Goal: Task Accomplishment & Management: Use online tool/utility

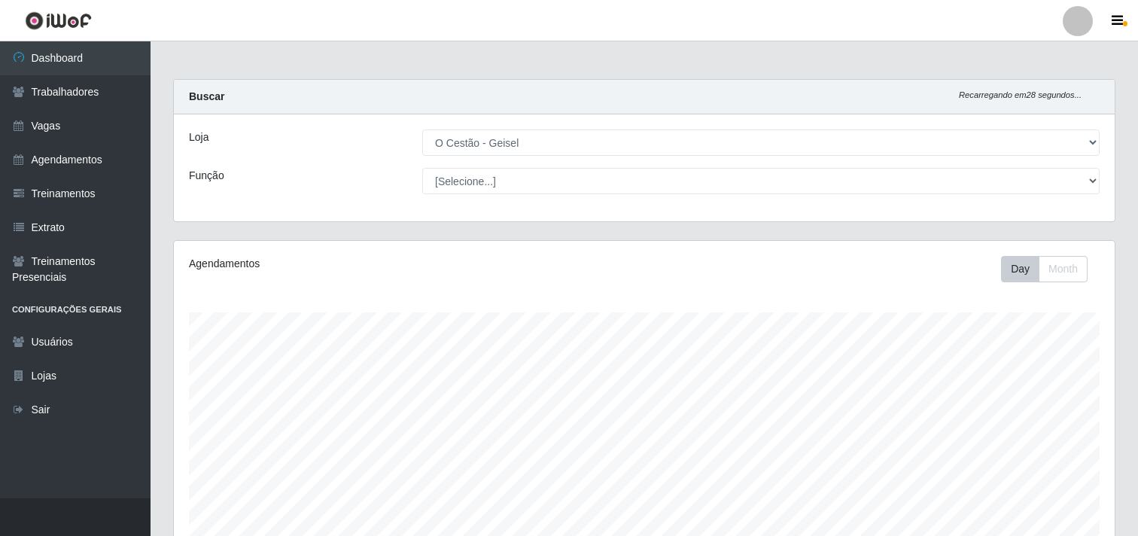
select select "224"
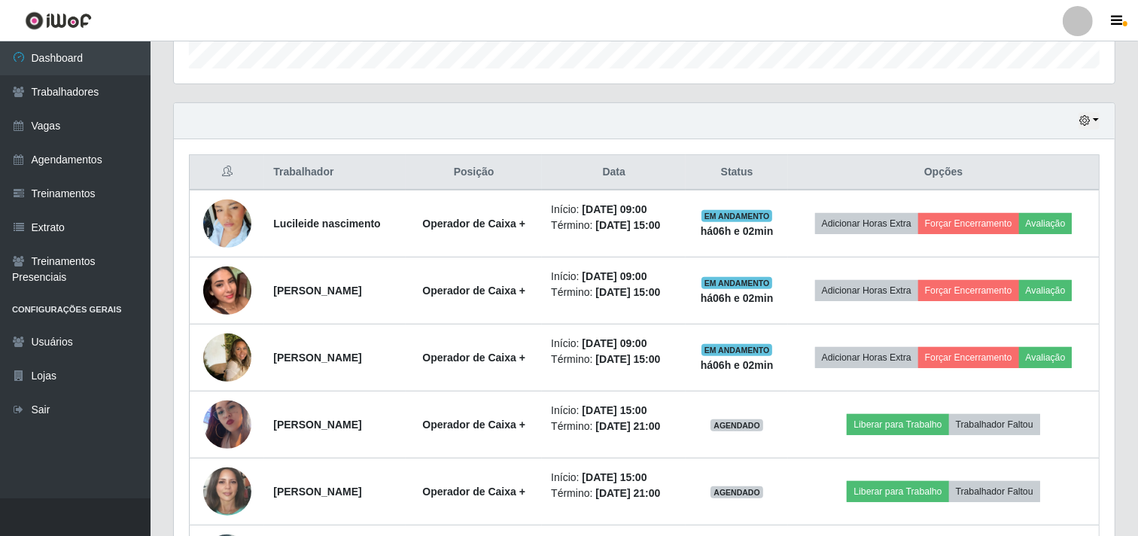
scroll to position [498, 0]
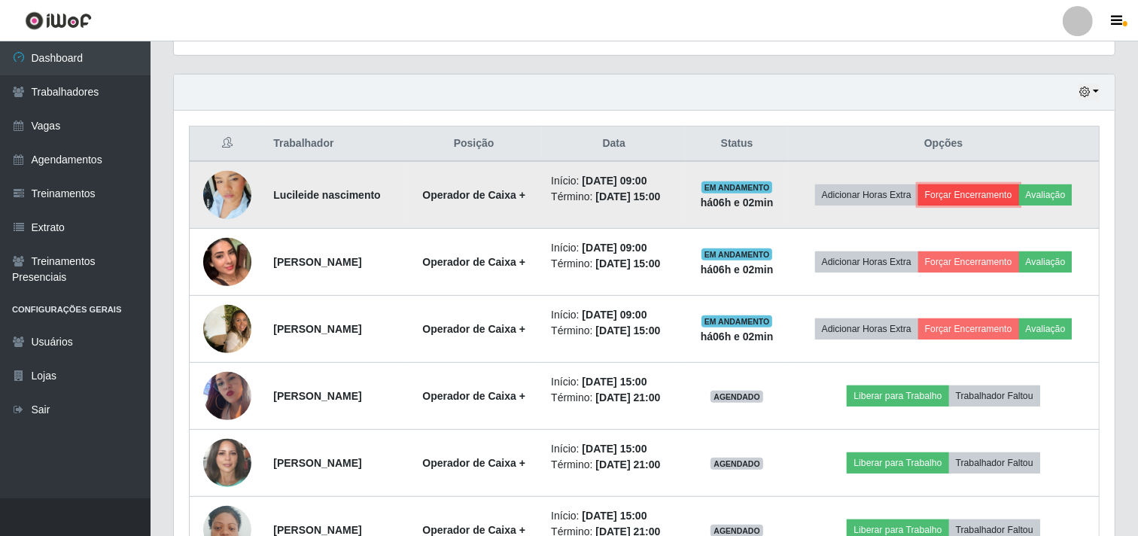
click at [968, 199] on button "Forçar Encerramento" at bounding box center [968, 194] width 101 height 21
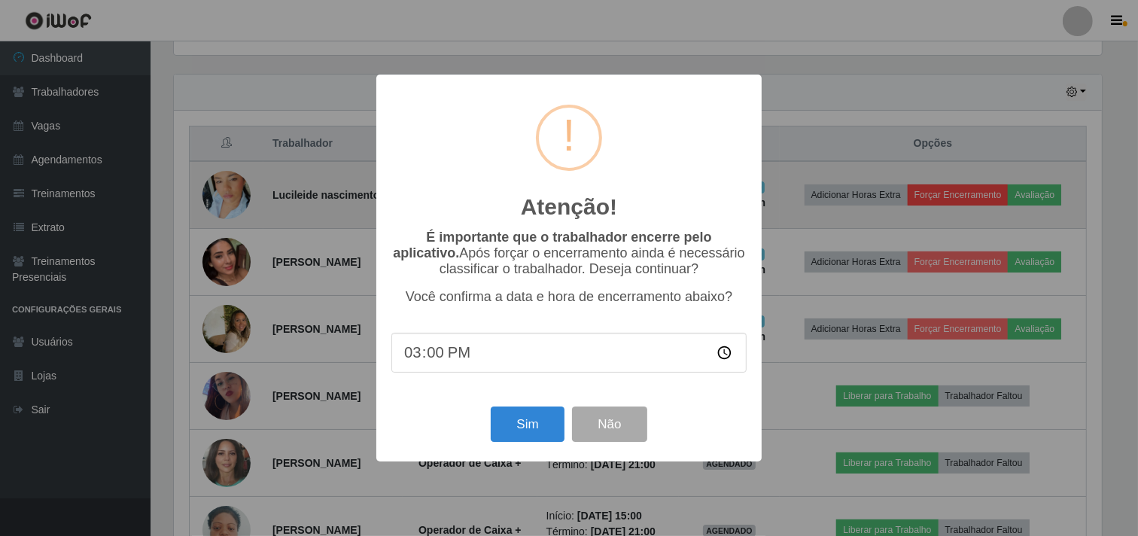
scroll to position [311, 931]
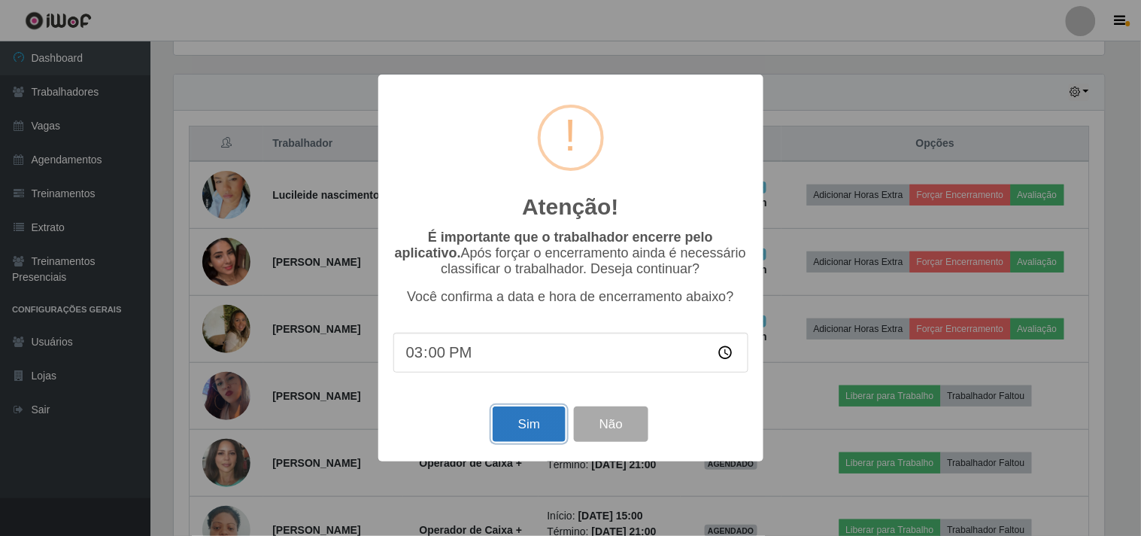
click at [546, 426] on button "Sim" at bounding box center [529, 423] width 73 height 35
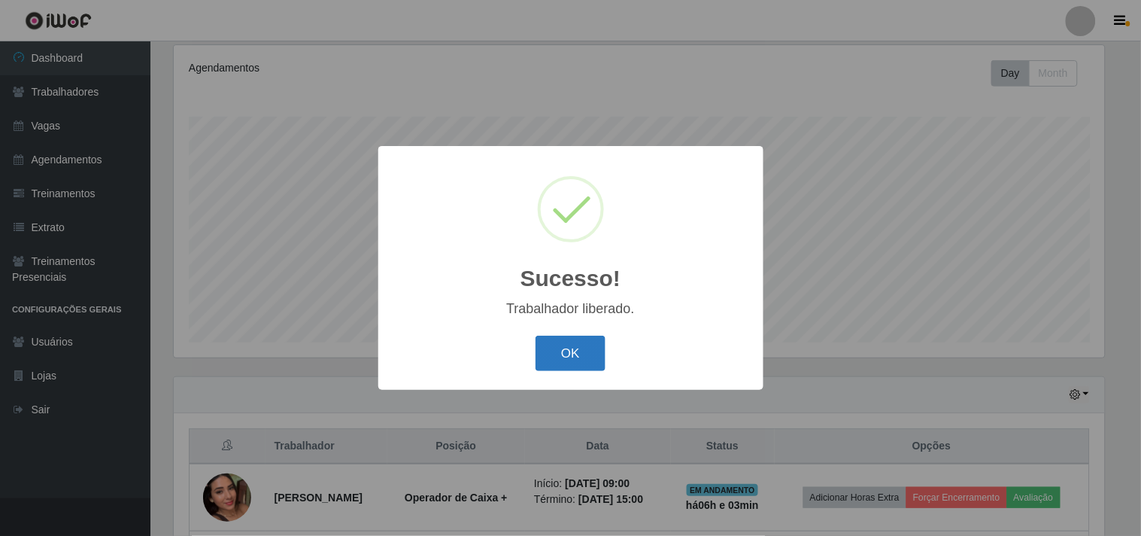
click at [578, 361] on button "OK" at bounding box center [571, 353] width 70 height 35
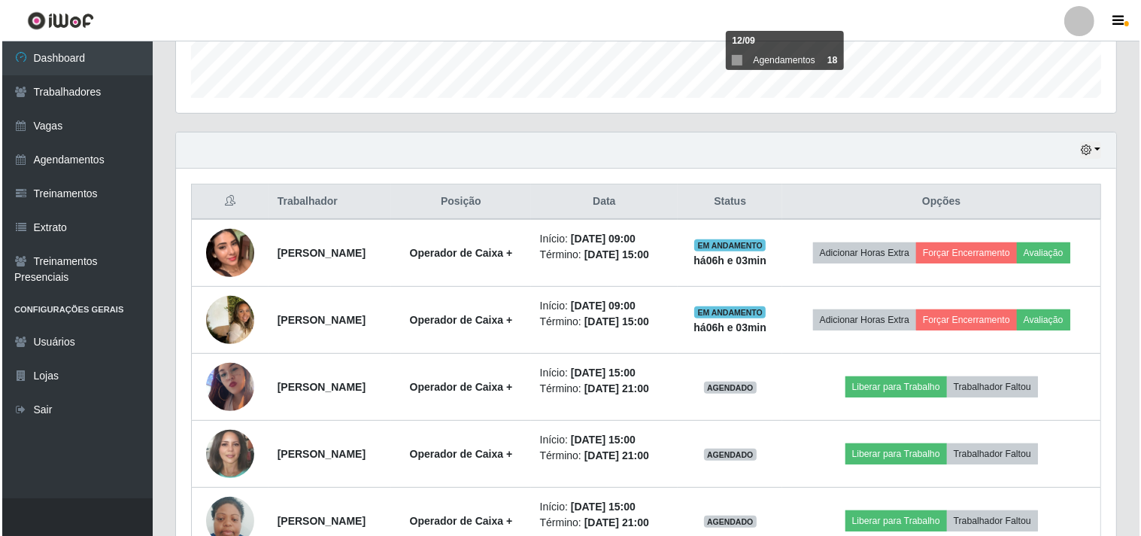
scroll to position [446, 0]
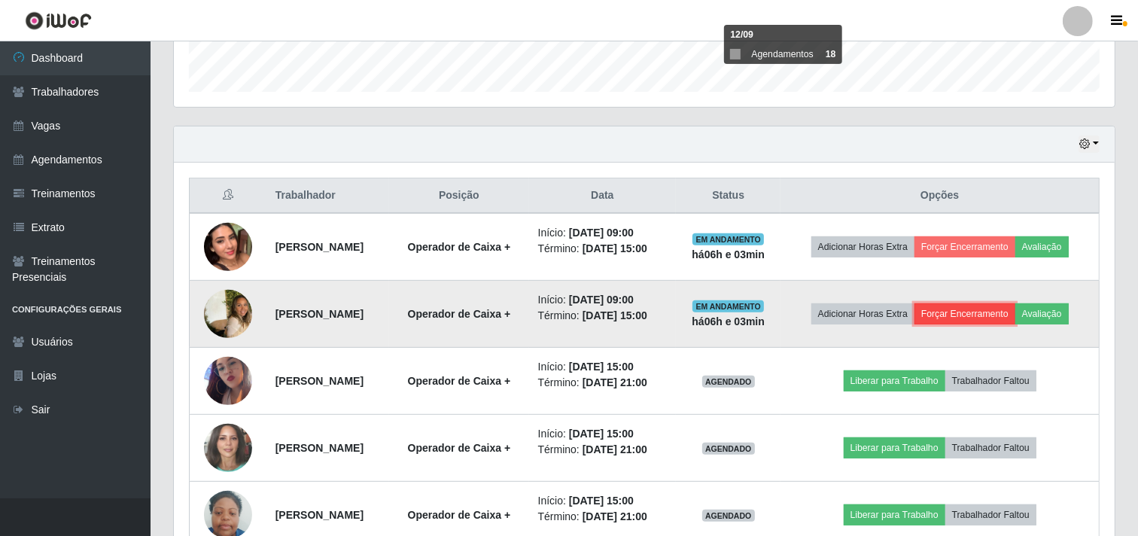
click at [971, 311] on button "Forçar Encerramento" at bounding box center [964, 313] width 101 height 21
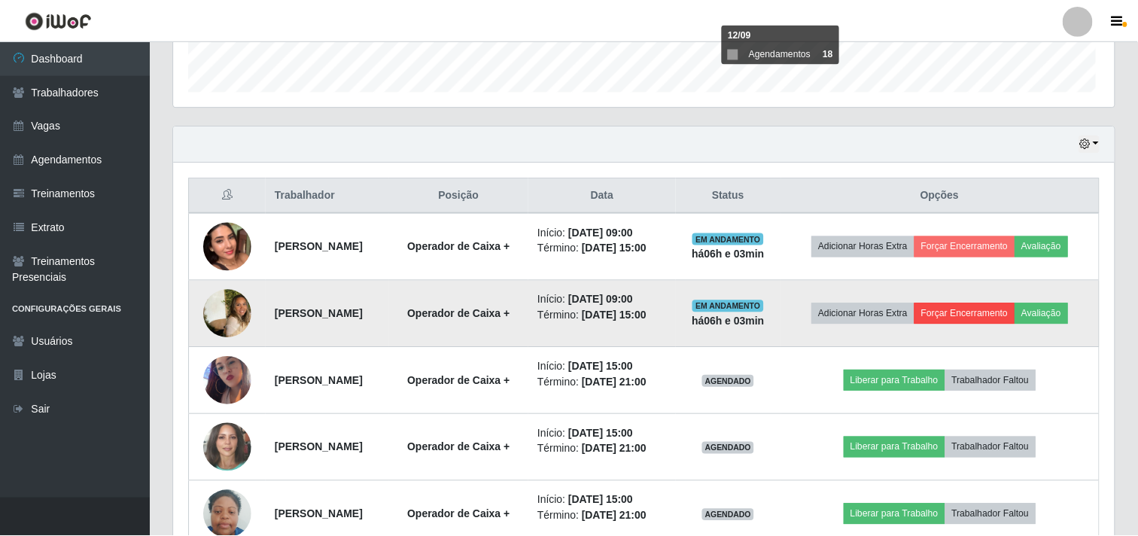
scroll to position [311, 931]
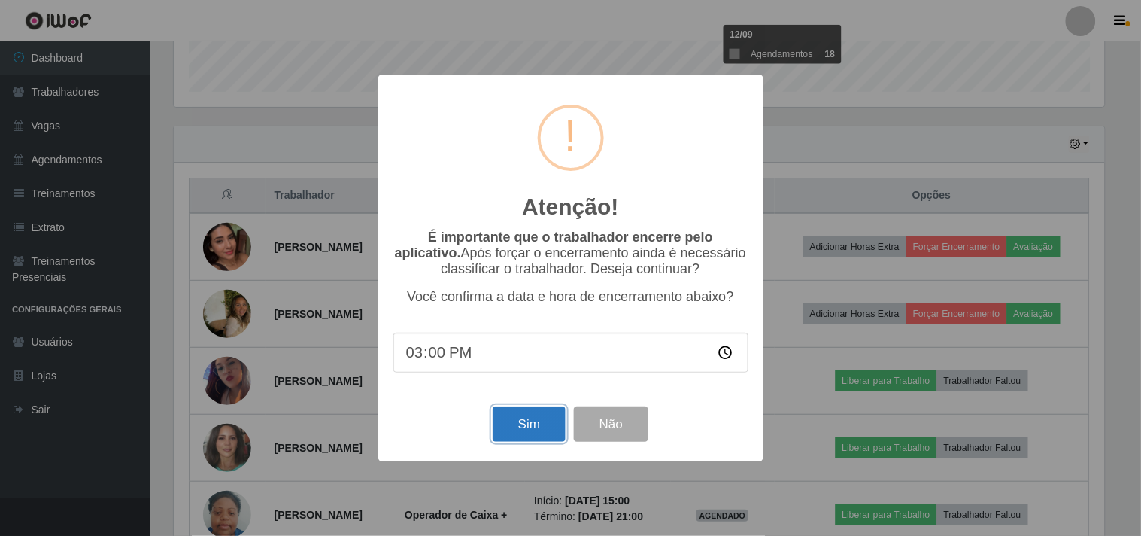
click at [543, 430] on button "Sim" at bounding box center [529, 423] width 73 height 35
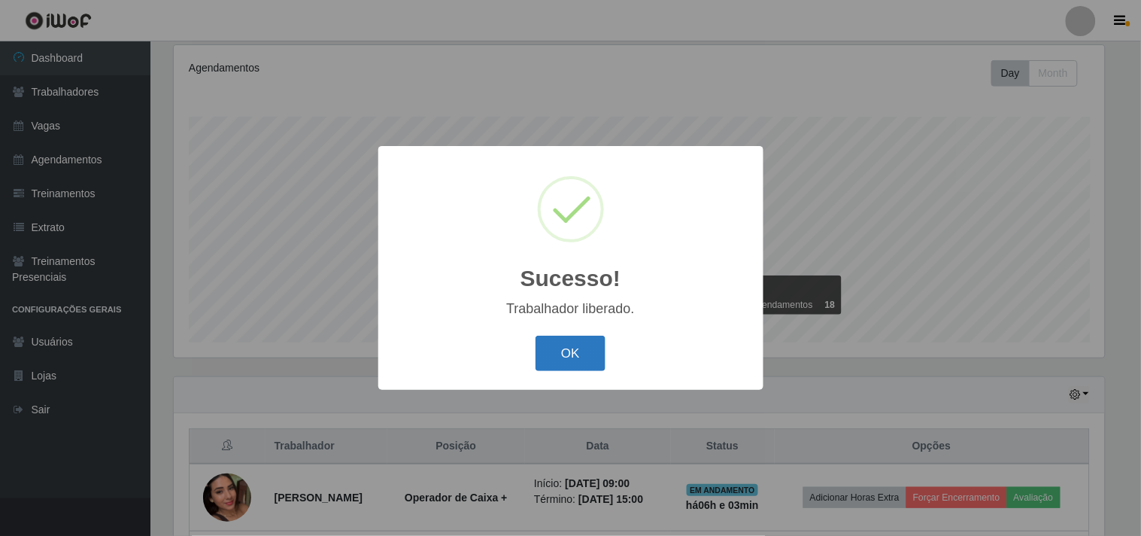
click at [566, 349] on button "OK" at bounding box center [571, 353] width 70 height 35
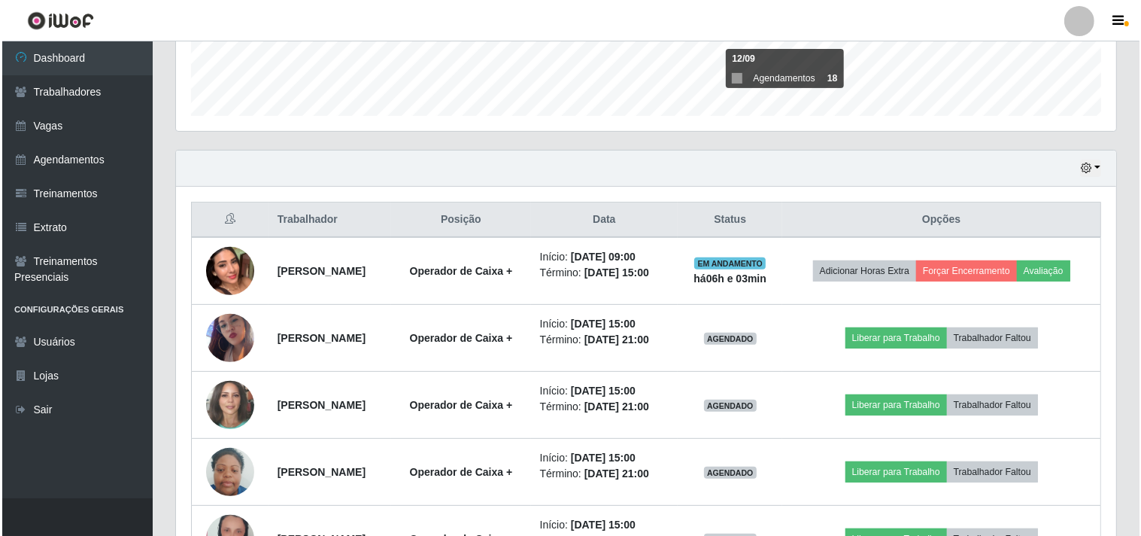
scroll to position [446, 0]
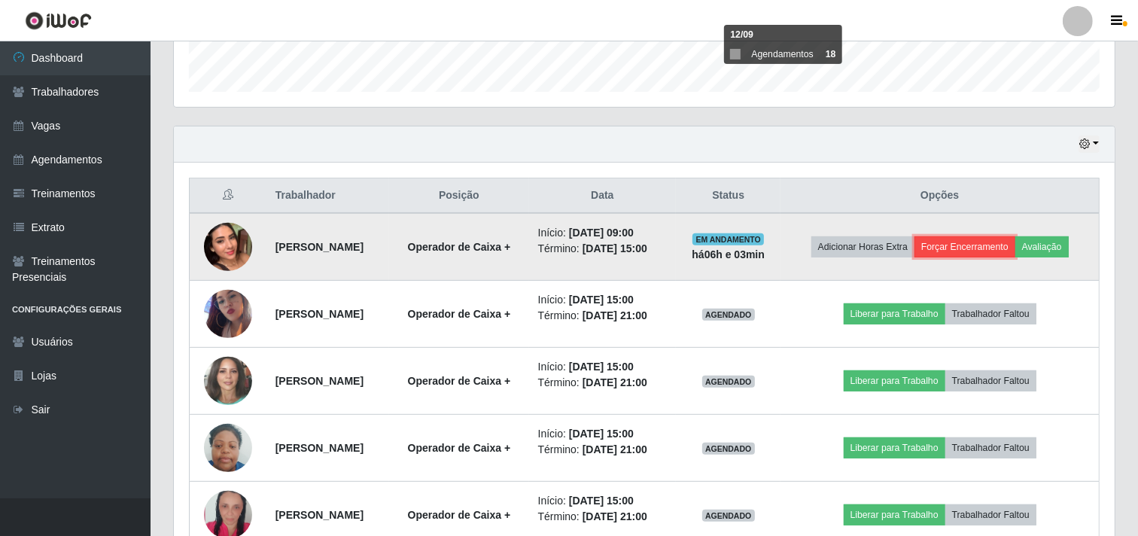
click at [955, 247] on button "Forçar Encerramento" at bounding box center [964, 246] width 101 height 21
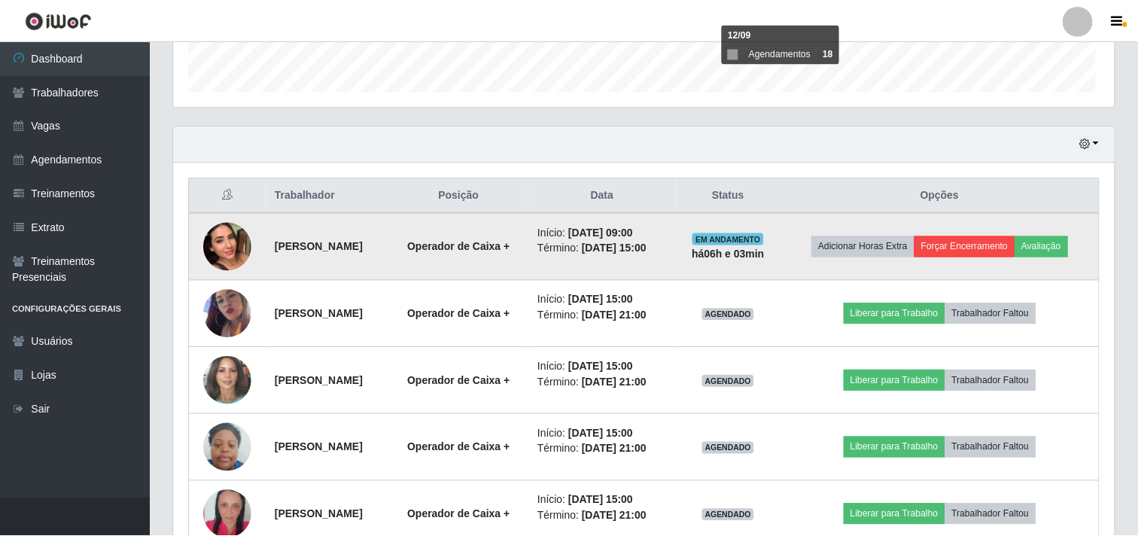
scroll to position [311, 931]
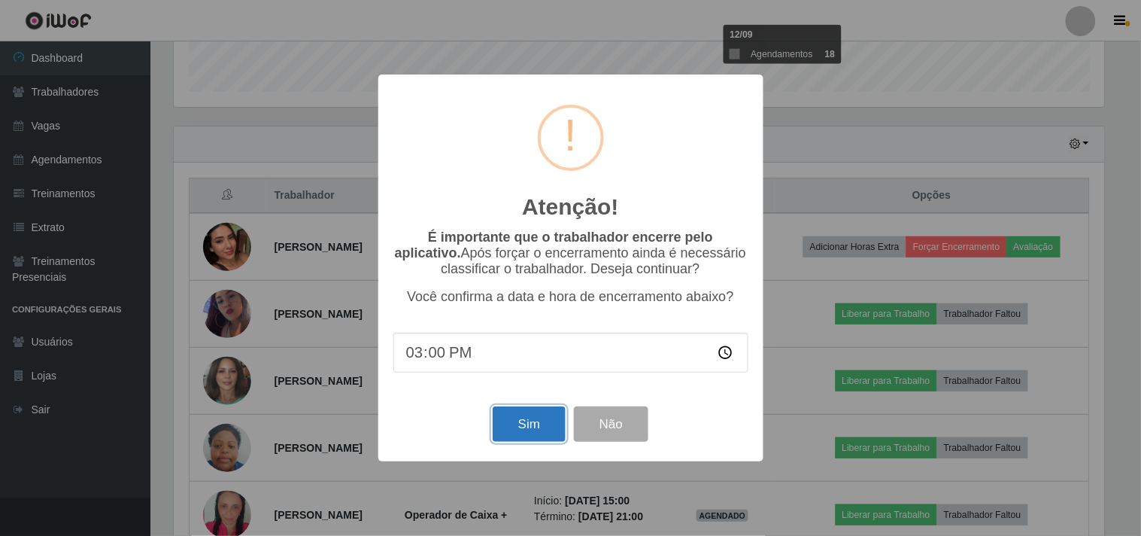
click at [551, 433] on button "Sim" at bounding box center [529, 423] width 73 height 35
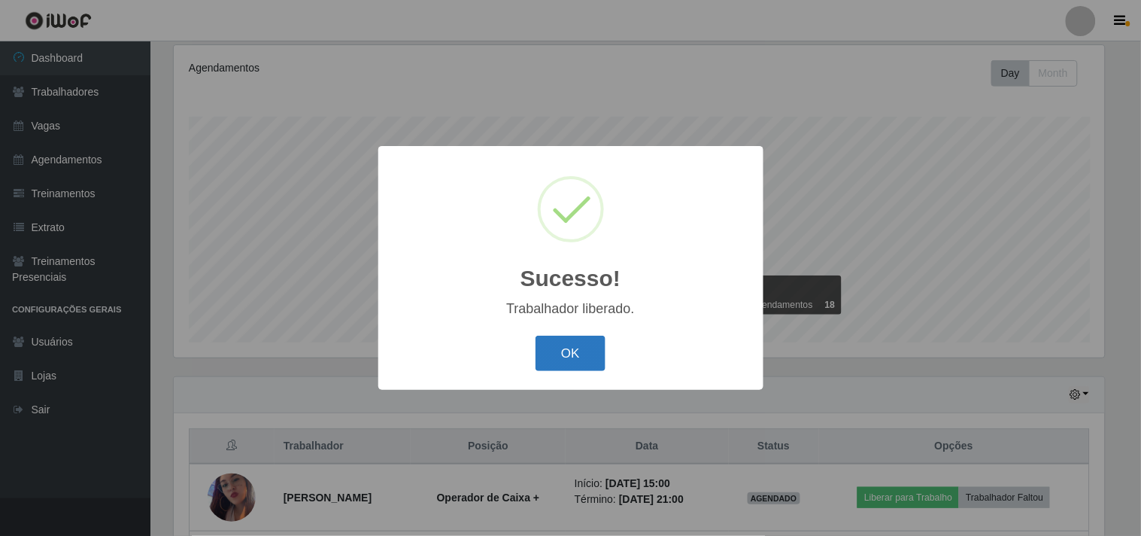
click at [588, 355] on button "OK" at bounding box center [571, 353] width 70 height 35
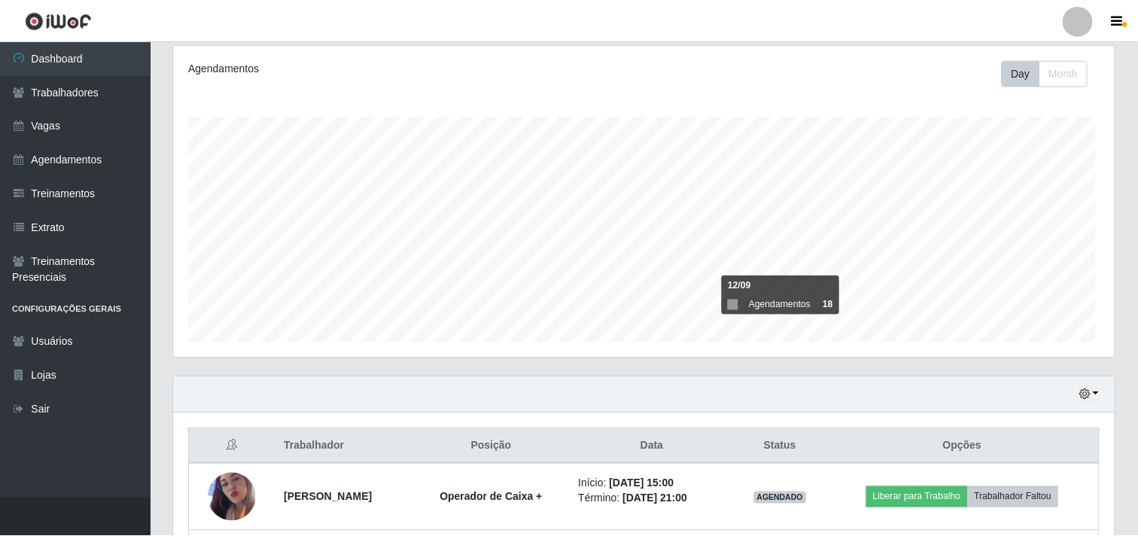
scroll to position [0, 0]
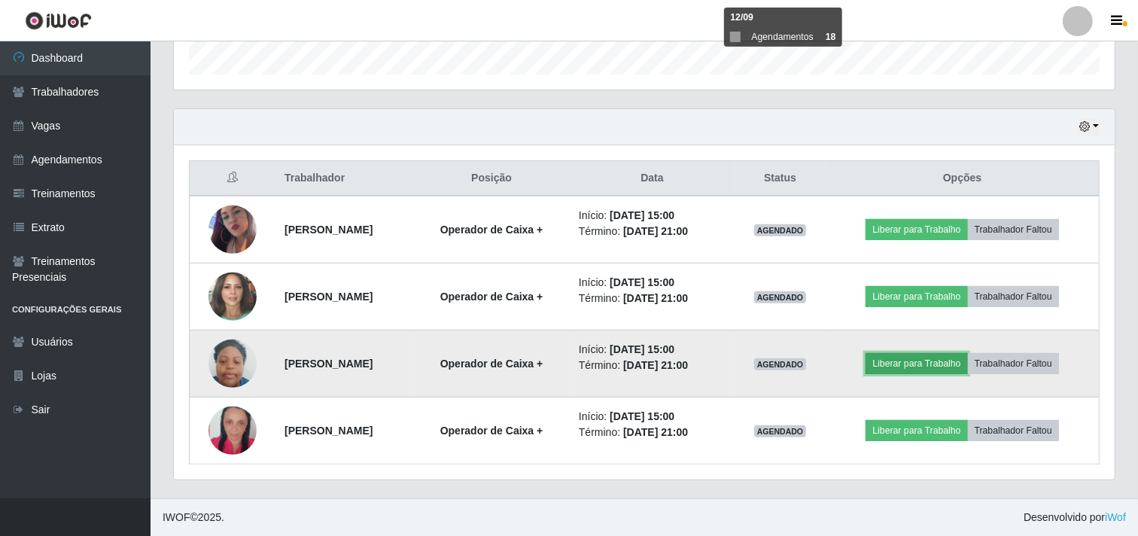
click at [912, 361] on button "Liberar para Trabalho" at bounding box center [916, 363] width 102 height 21
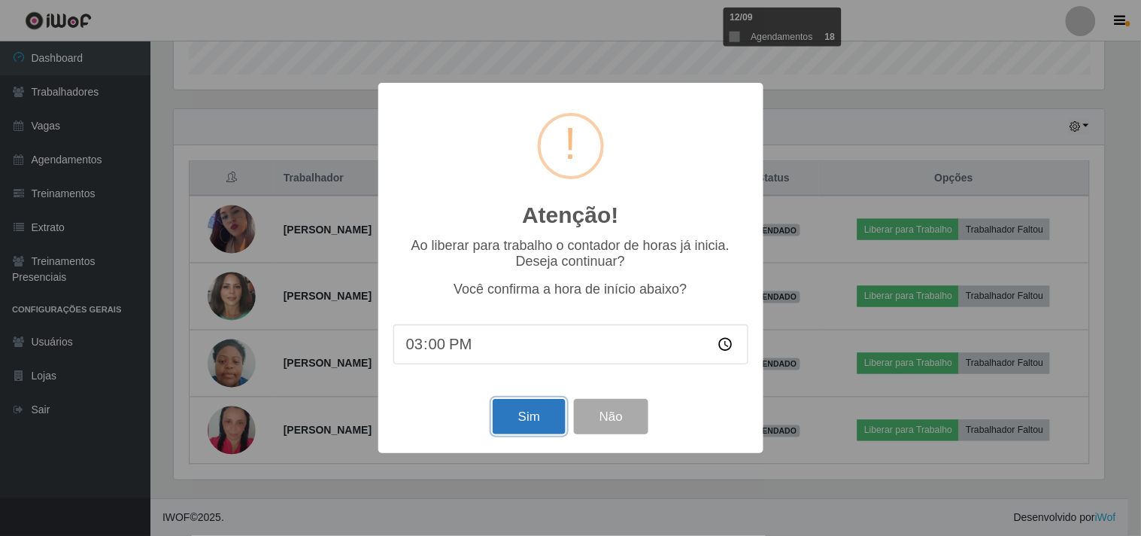
click at [510, 412] on button "Sim" at bounding box center [529, 416] width 73 height 35
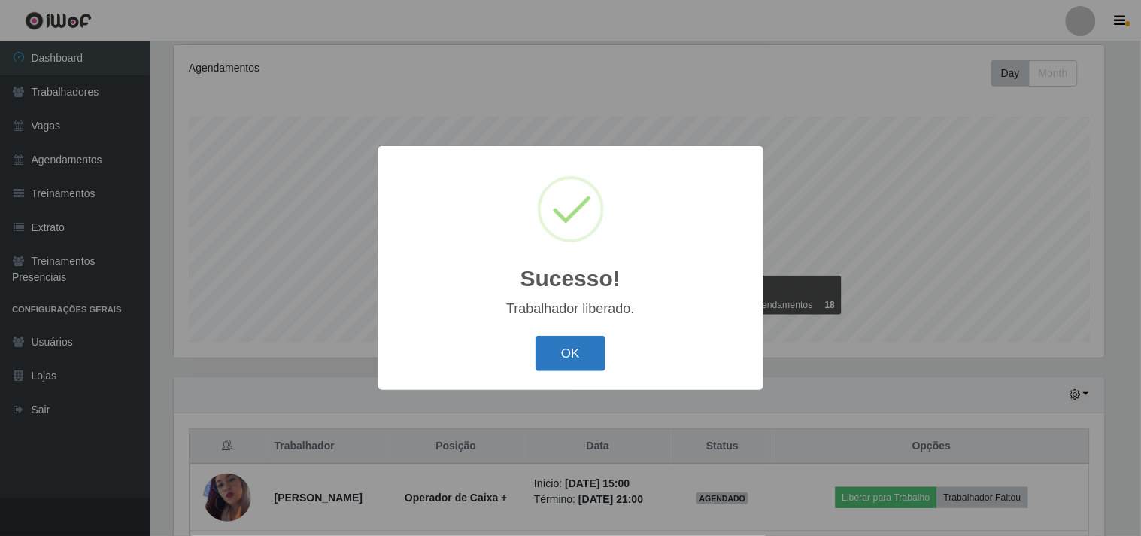
click at [561, 342] on button "OK" at bounding box center [571, 353] width 70 height 35
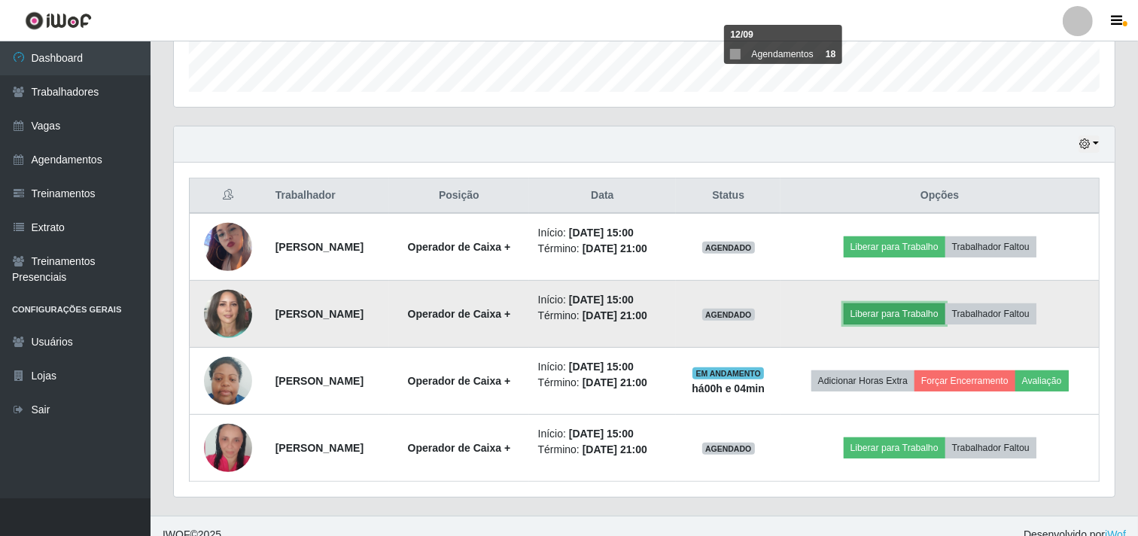
click at [870, 316] on button "Liberar para Trabalho" at bounding box center [894, 313] width 102 height 21
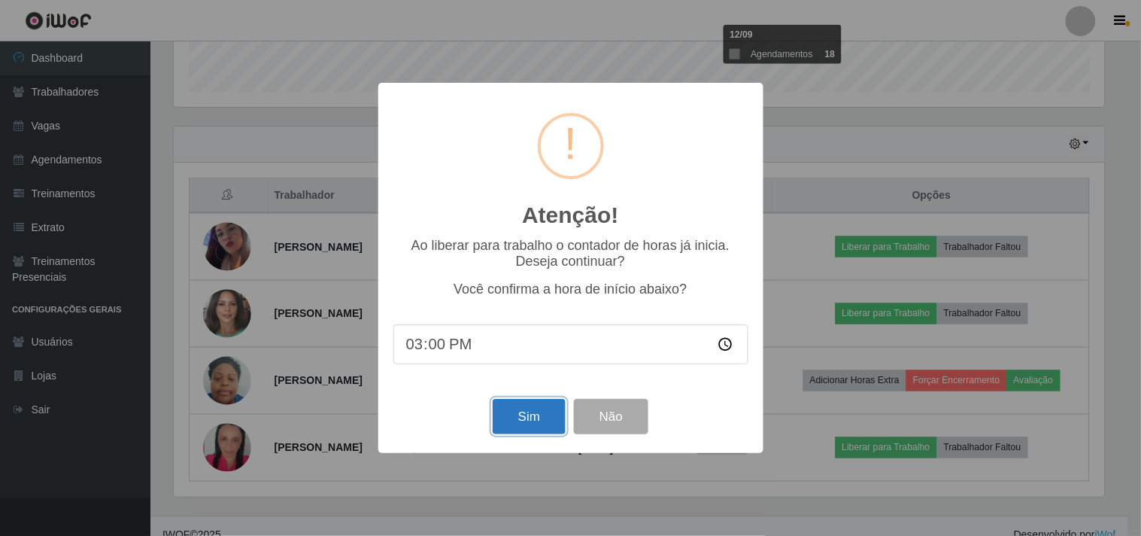
click at [542, 405] on button "Sim" at bounding box center [529, 416] width 73 height 35
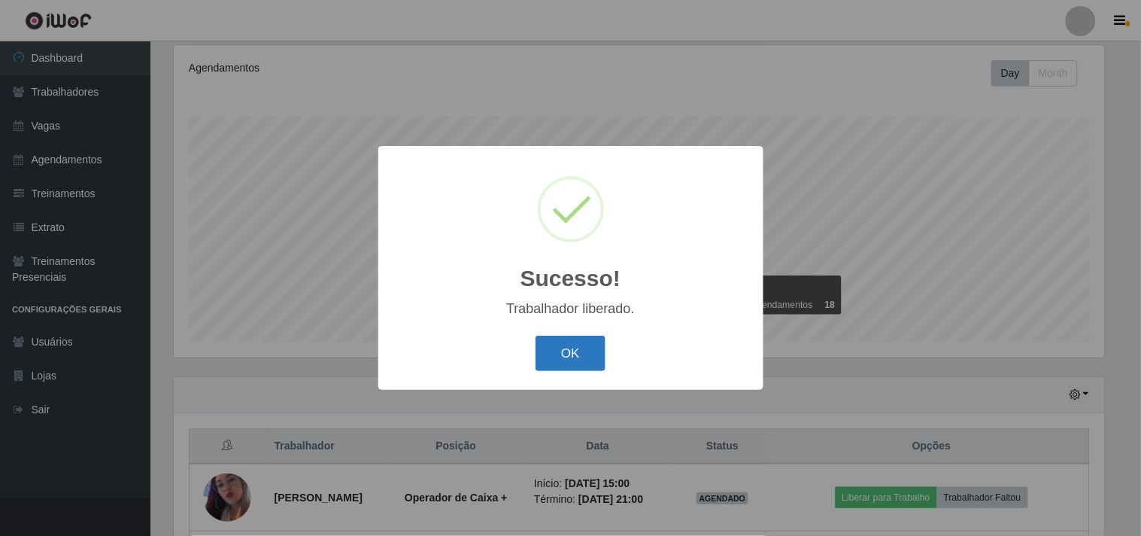
click at [575, 347] on button "OK" at bounding box center [571, 353] width 70 height 35
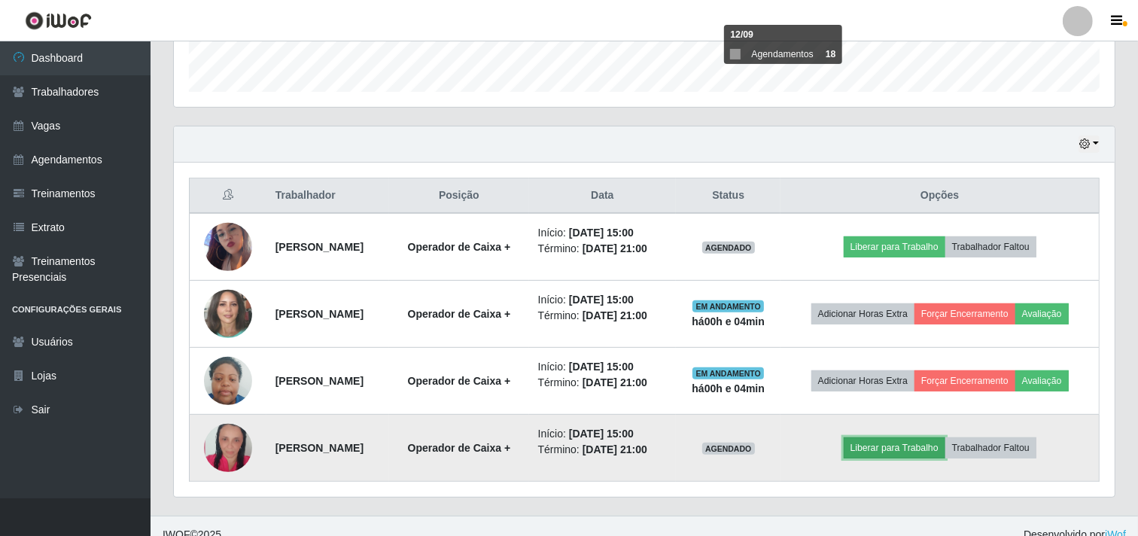
click at [929, 445] on button "Liberar para Trabalho" at bounding box center [894, 447] width 102 height 21
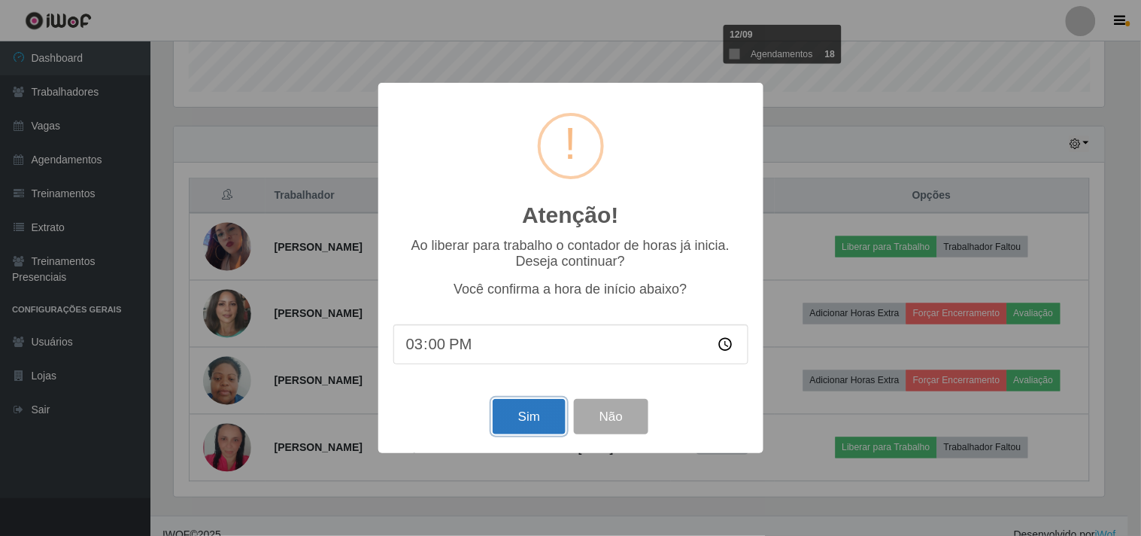
click at [539, 420] on button "Sim" at bounding box center [529, 416] width 73 height 35
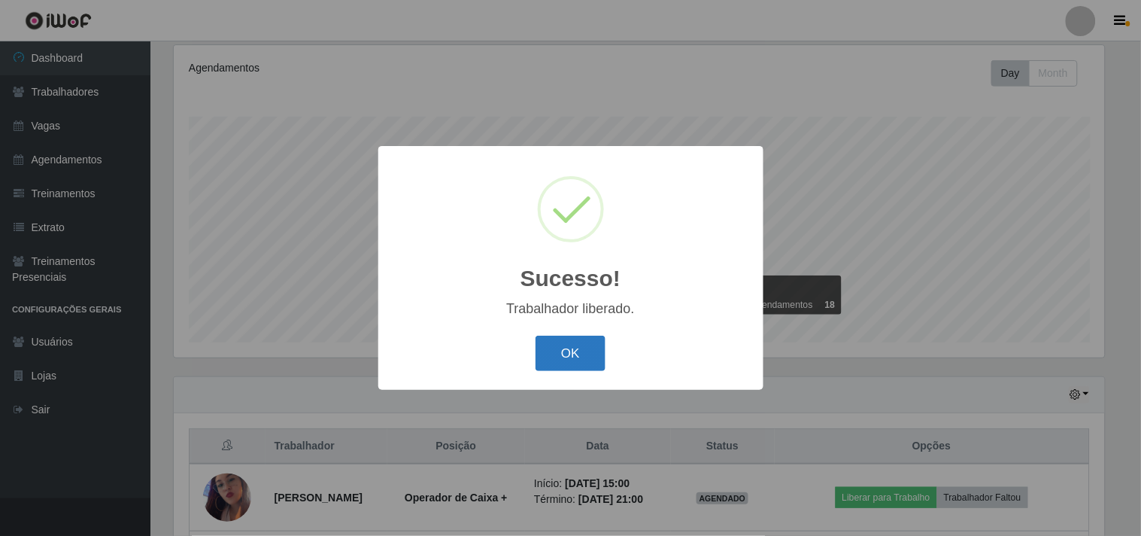
click at [576, 357] on button "OK" at bounding box center [571, 353] width 70 height 35
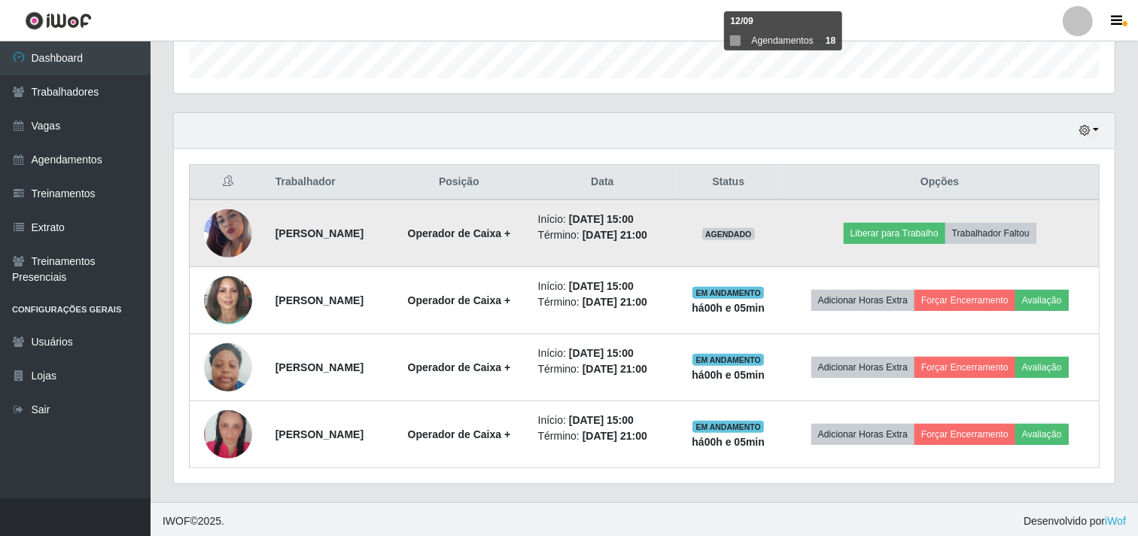
scroll to position [463, 0]
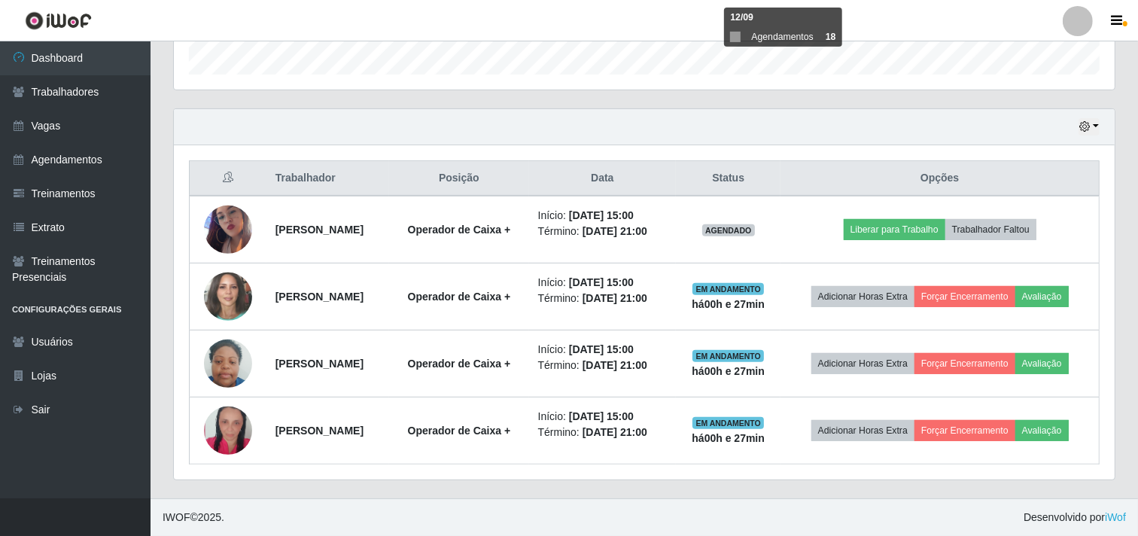
click at [761, 118] on div "Hoje 1 dia 3 dias 1 Semana Não encerrados" at bounding box center [644, 127] width 940 height 36
